Goal: Task Accomplishment & Management: Use online tool/utility

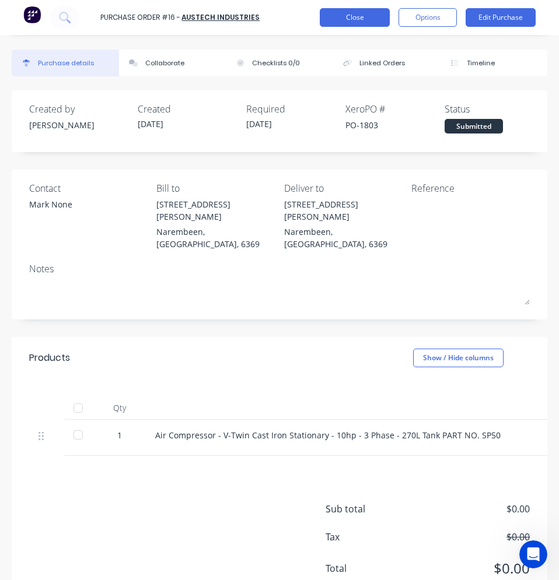
click at [362, 21] on button "Close" at bounding box center [355, 17] width 70 height 19
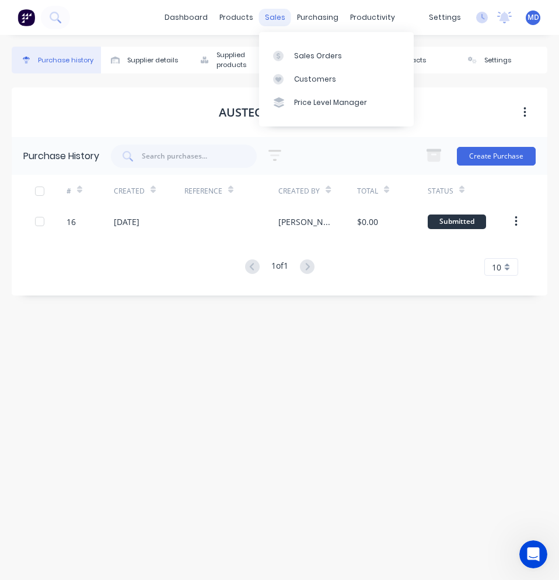
click at [260, 15] on div "sales" at bounding box center [275, 17] width 32 height 17
click at [300, 54] on div "Sales Orders" at bounding box center [318, 56] width 48 height 10
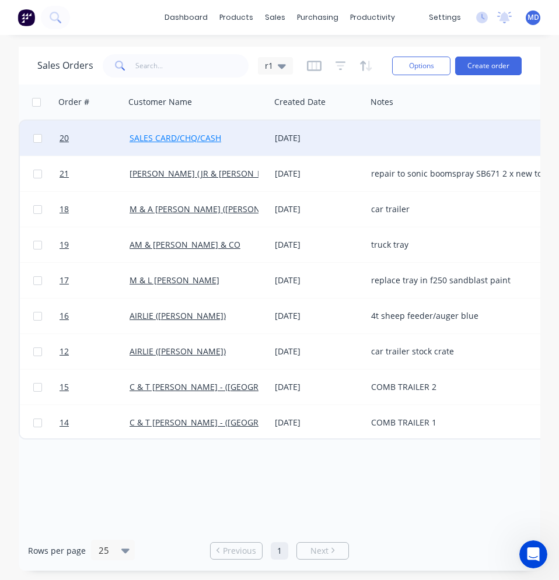
click at [197, 136] on link "SALES CARD/CHQ/CASH" at bounding box center [175, 137] width 92 height 11
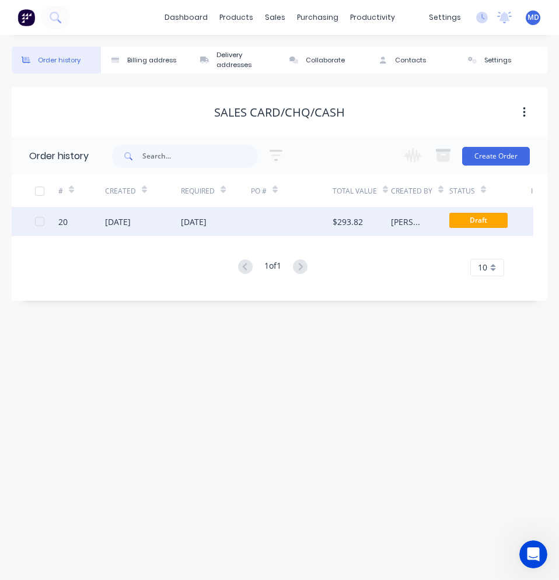
click at [206, 225] on div "[DATE]" at bounding box center [194, 222] width 26 height 12
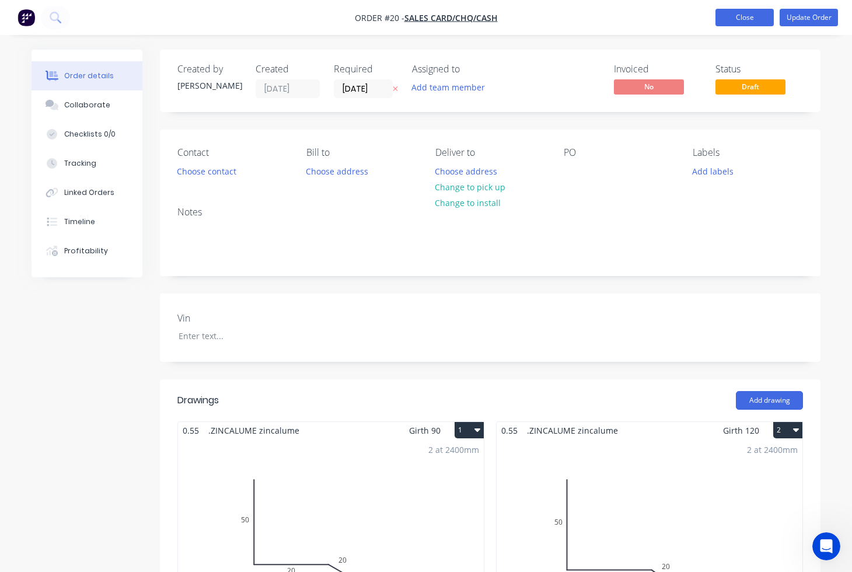
click at [558, 22] on button "Close" at bounding box center [744, 17] width 58 height 17
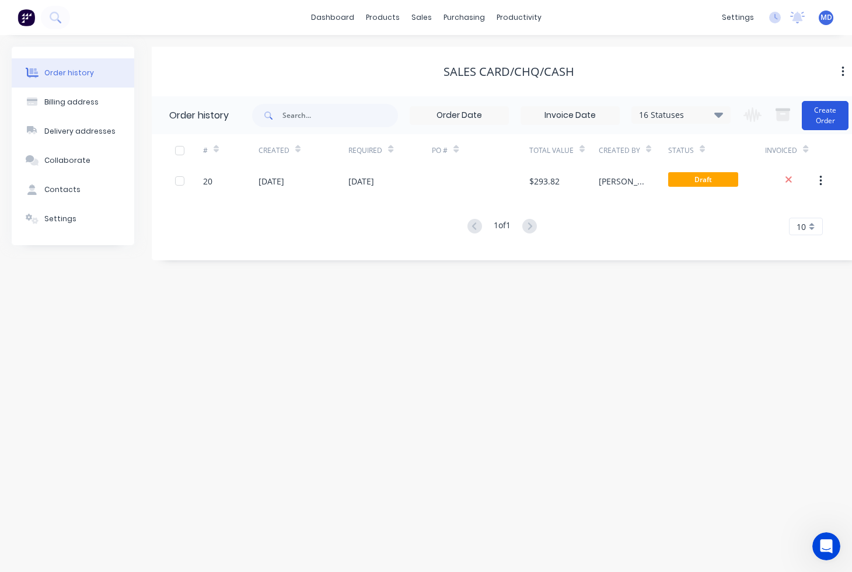
click at [558, 118] on button "Create Order" at bounding box center [824, 115] width 47 height 29
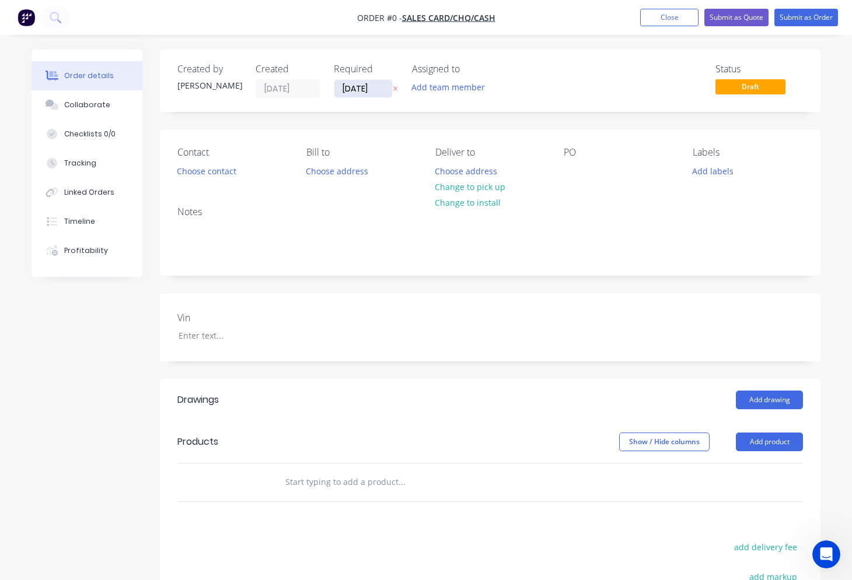
click at [379, 90] on input "[DATE]" at bounding box center [363, 88] width 58 height 17
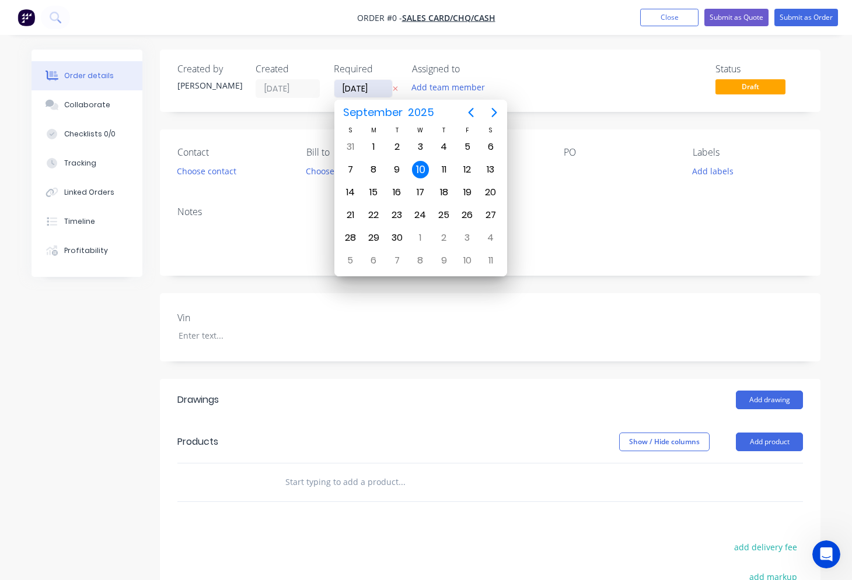
click at [351, 90] on input "[DATE]" at bounding box center [363, 88] width 58 height 17
click at [416, 191] on div "17" at bounding box center [420, 192] width 17 height 17
type input "[DATE]"
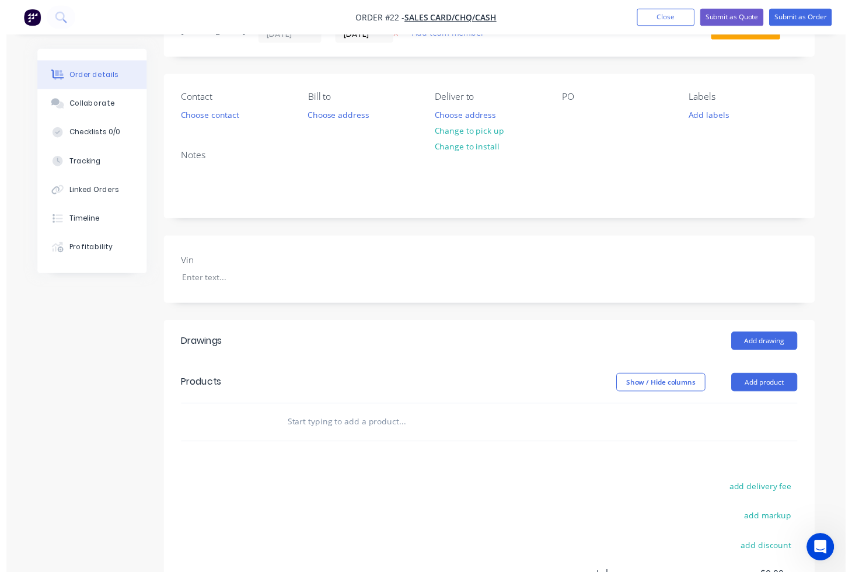
scroll to position [117, 0]
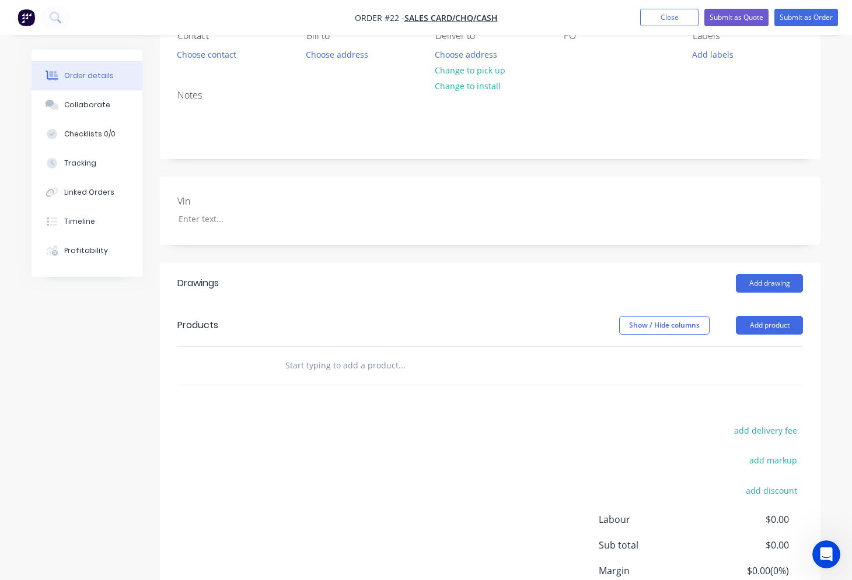
click at [322, 363] on input "text" at bounding box center [401, 365] width 233 height 23
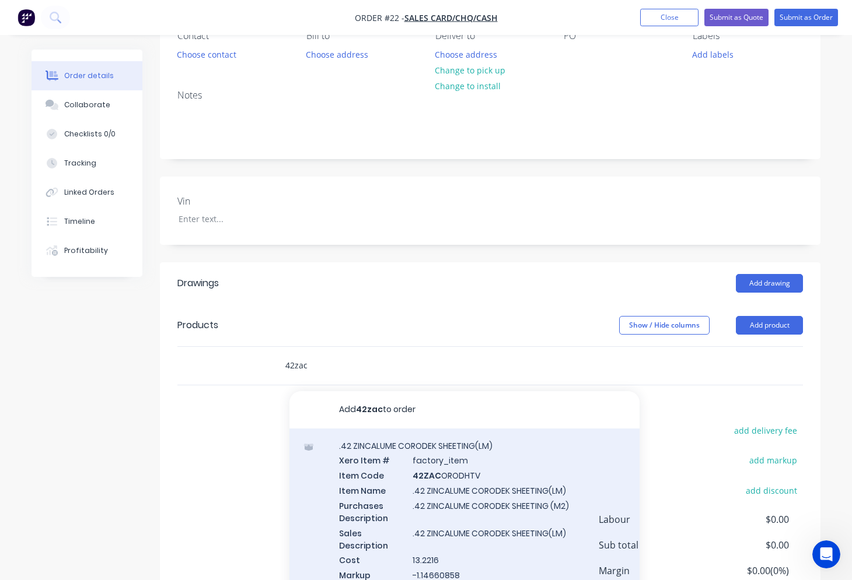
type input "42zac"
click at [429, 488] on div ".42 ZINCALUME CORODEK SHEETING(LM) Xero Item # factory_item Item Code 42ZAC ORO…" at bounding box center [464, 518] width 350 height 178
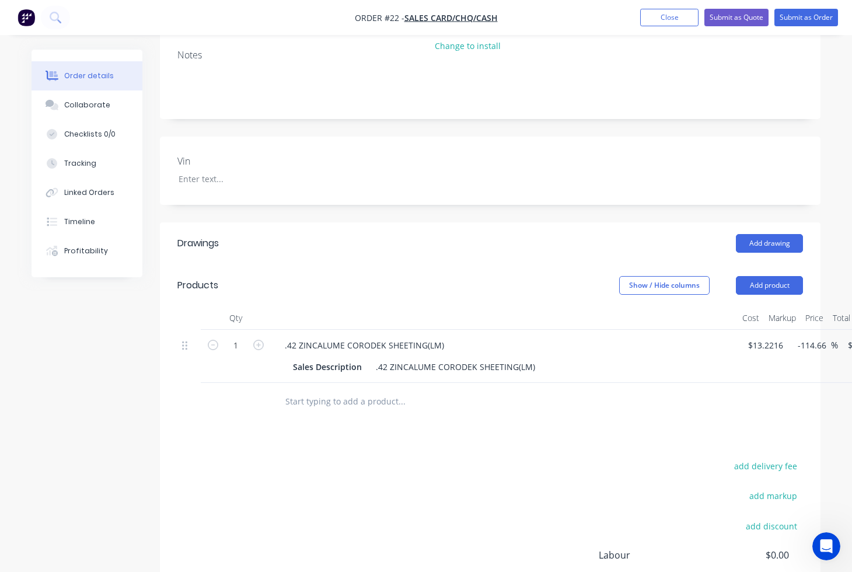
scroll to position [175, 0]
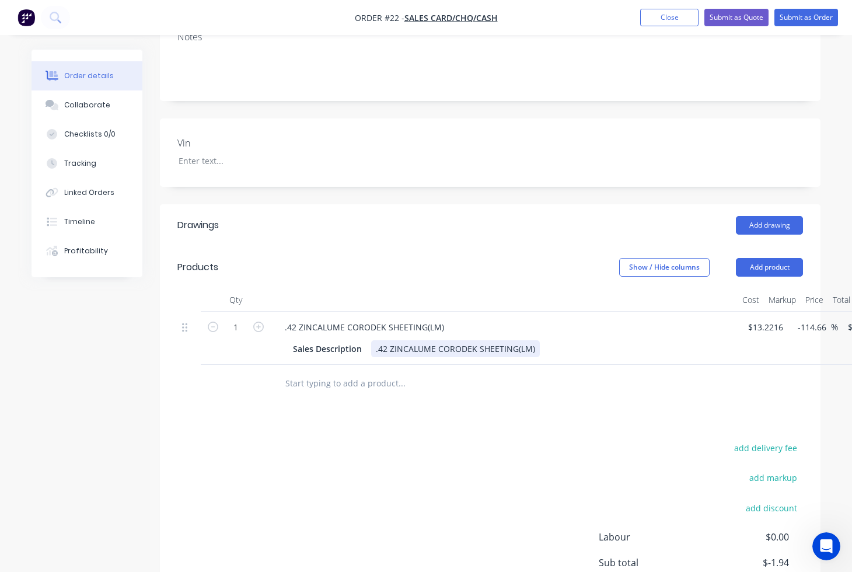
click at [537, 346] on div "Sales Description .42 ZINCALUME CORODEK SHEETING(LM)" at bounding box center [501, 348] width 427 height 17
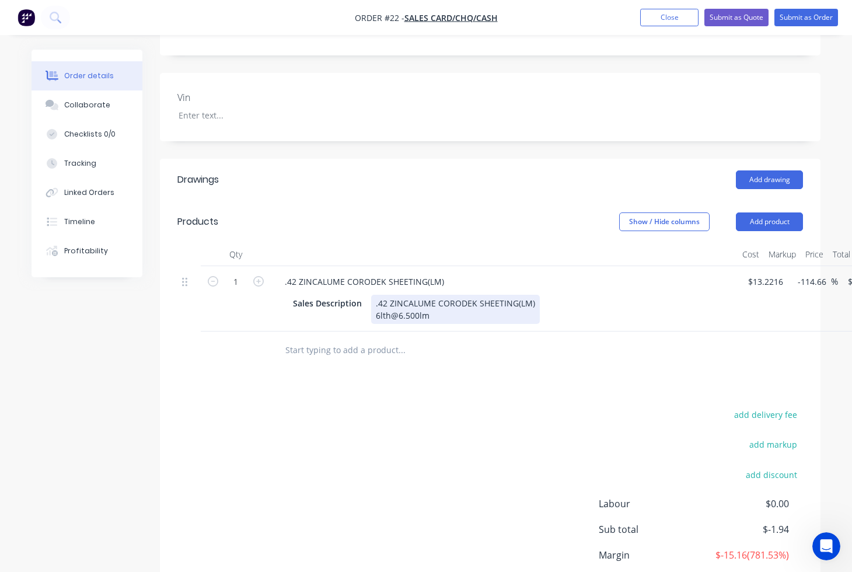
scroll to position [233, 0]
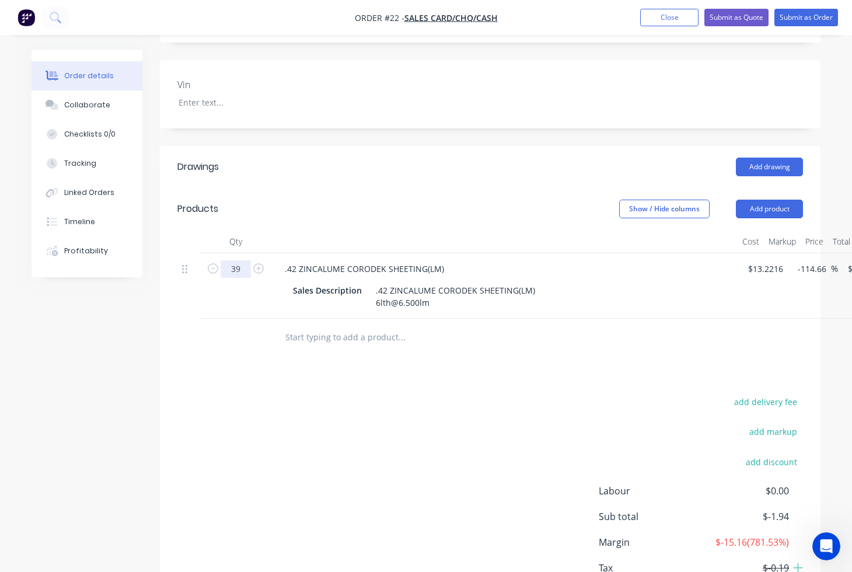
type input "39"
type input "$-75.60"
click at [268, 362] on div "Drawings Add drawing Products Show / Hide columns Add product Qty Cost Markup P…" at bounding box center [490, 391] width 660 height 491
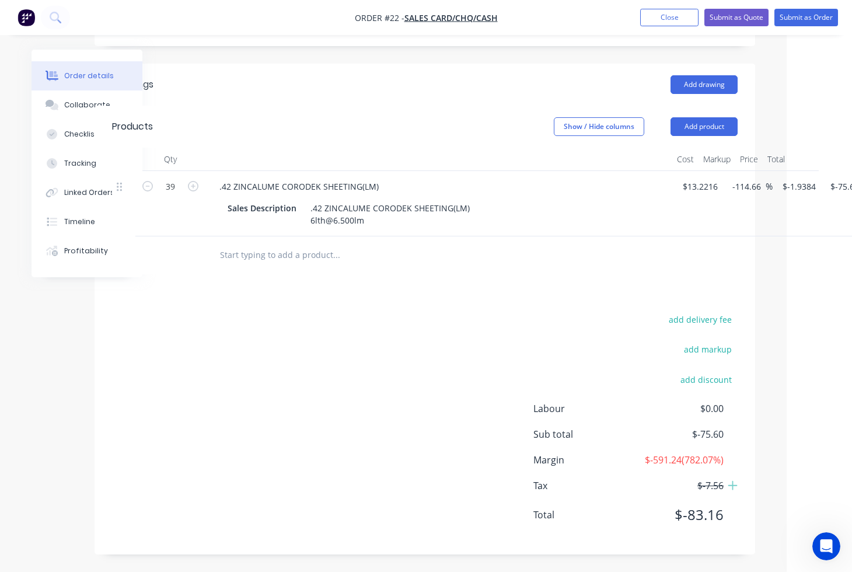
scroll to position [316, 106]
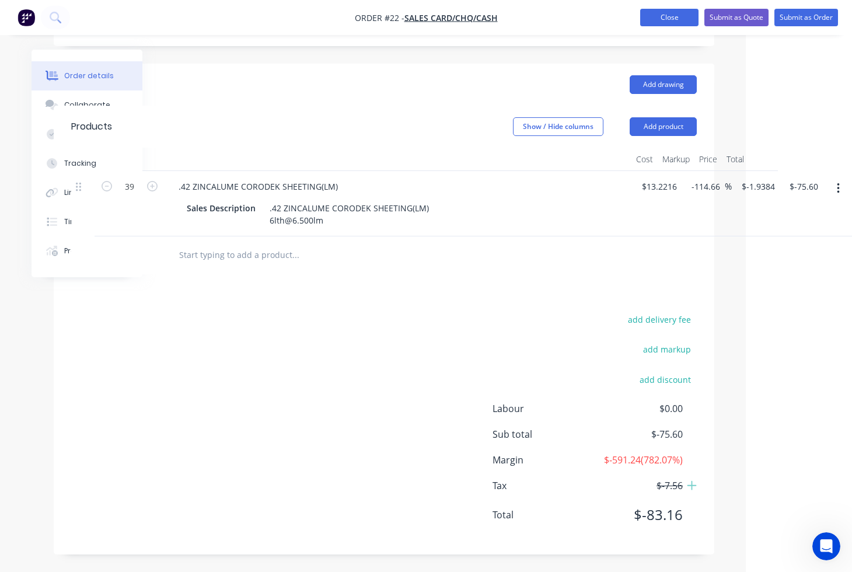
click at [558, 22] on button "Close" at bounding box center [669, 17] width 58 height 17
